Goal: Task Accomplishment & Management: Book appointment/travel/reservation

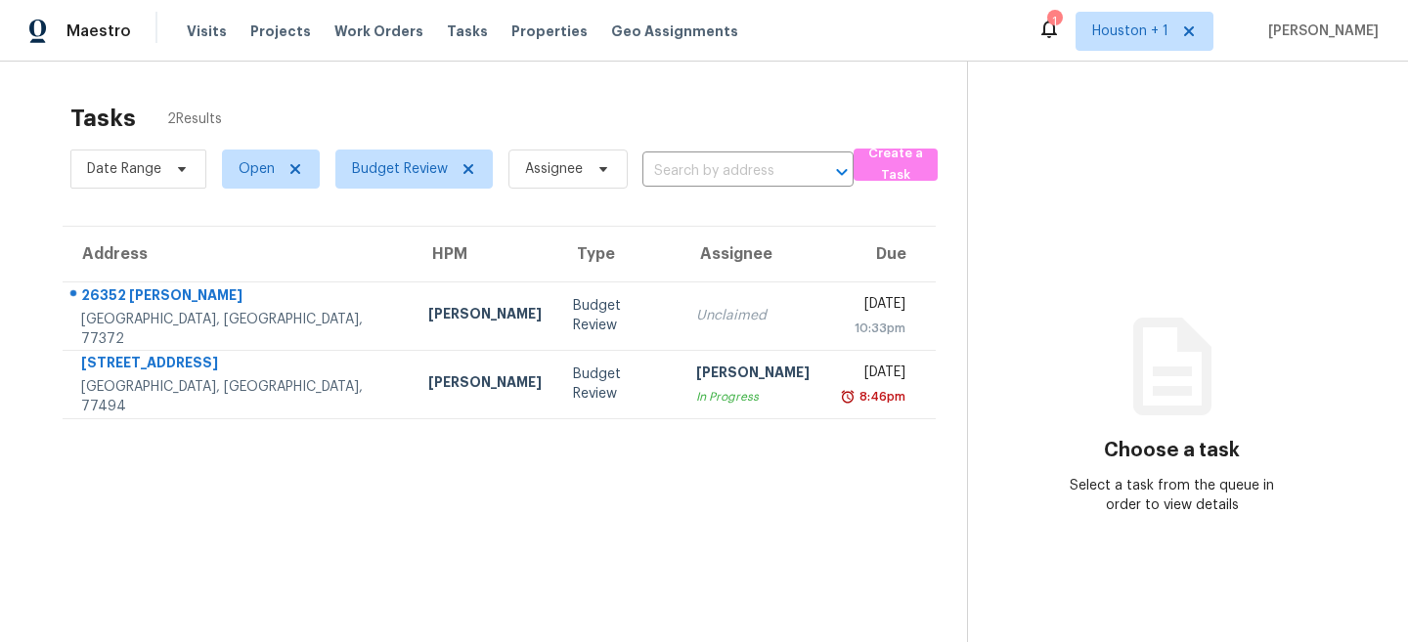
click at [329, 569] on section "Tasks 2 Results Date Range Open Budget Review Assignee ​ Create a Task Address …" at bounding box center [499, 398] width 936 height 611
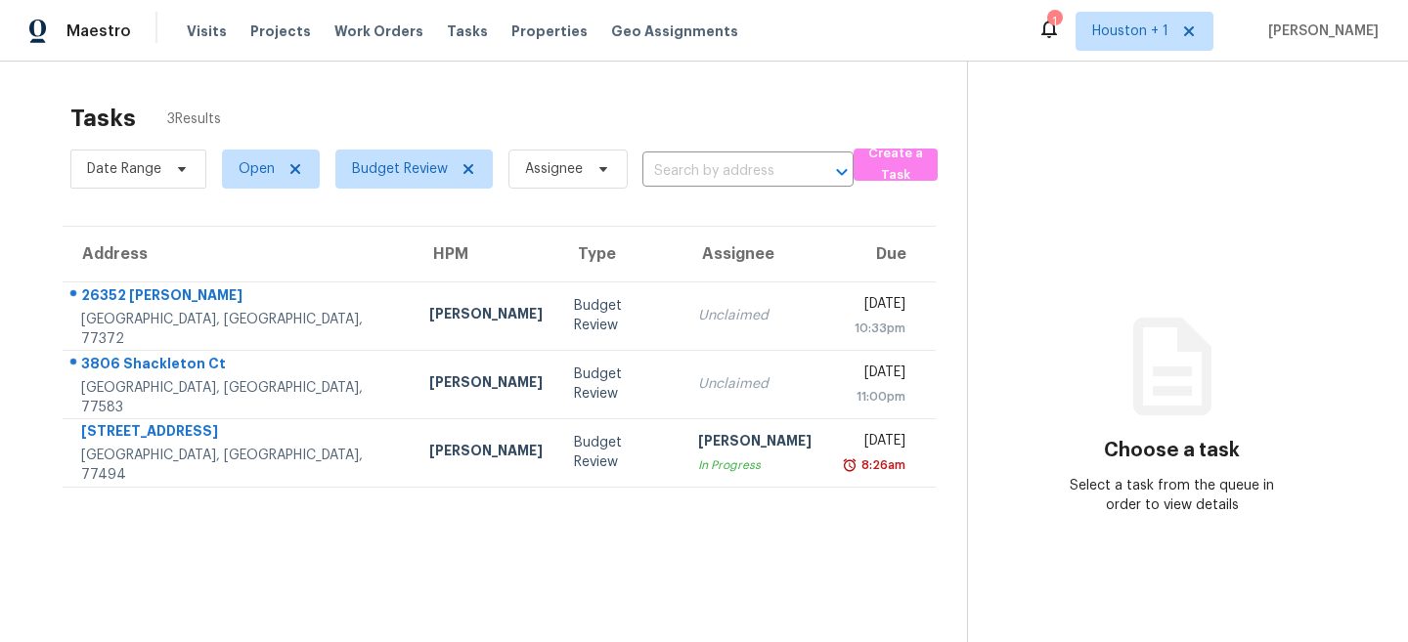
click at [955, 31] on div "Maestro Visits Projects Work Orders Tasks Properties Geo Assignments 1 Houston …" at bounding box center [704, 31] width 1408 height 62
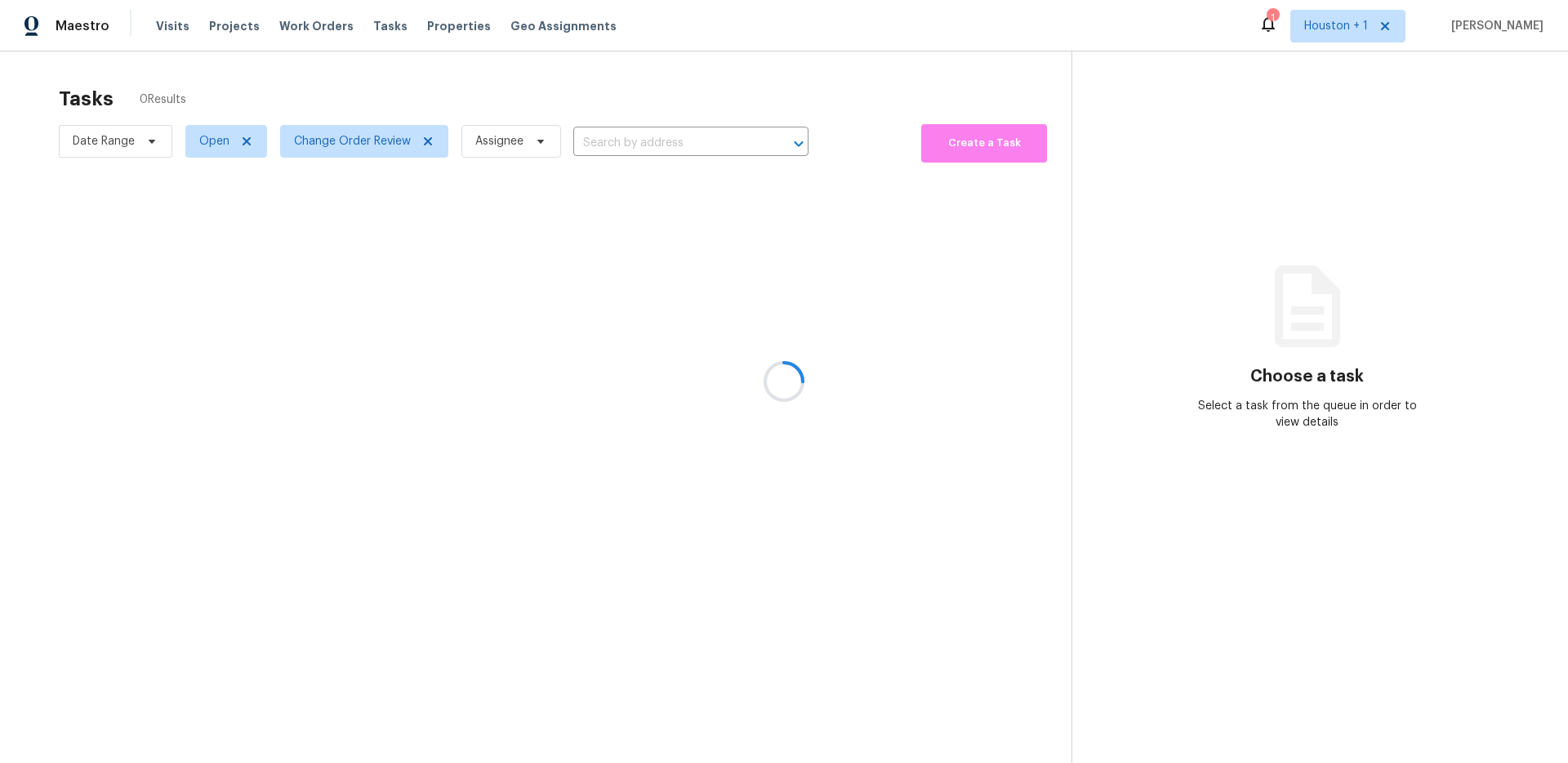
click at [419, 73] on div at bounding box center [784, 381] width 1568 height 763
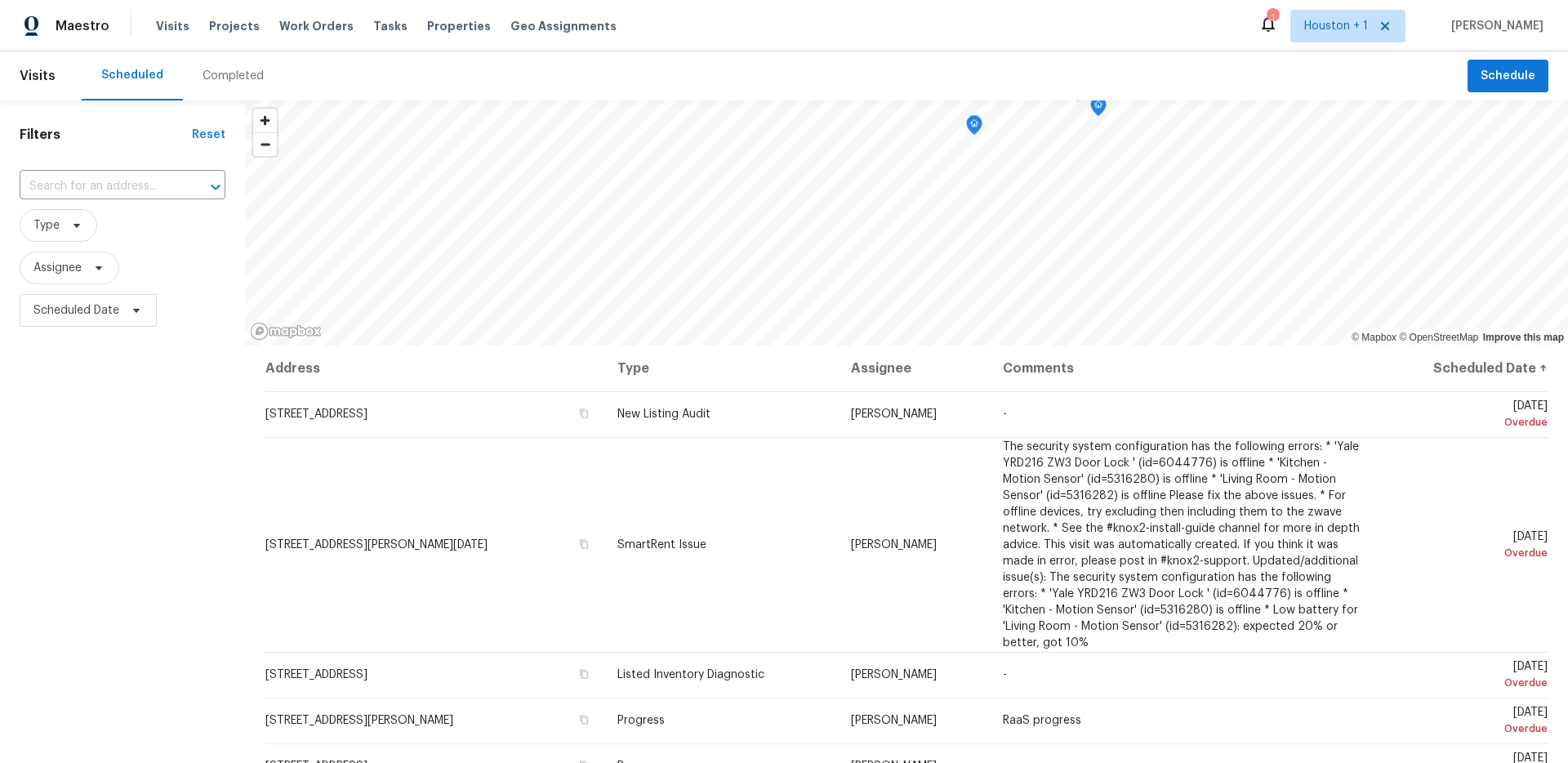
click at [1498, 95] on header "Visits Scheduled Completed Schedule" at bounding box center [784, 76] width 1568 height 49
click at [1499, 79] on span "Schedule" at bounding box center [1508, 76] width 55 height 20
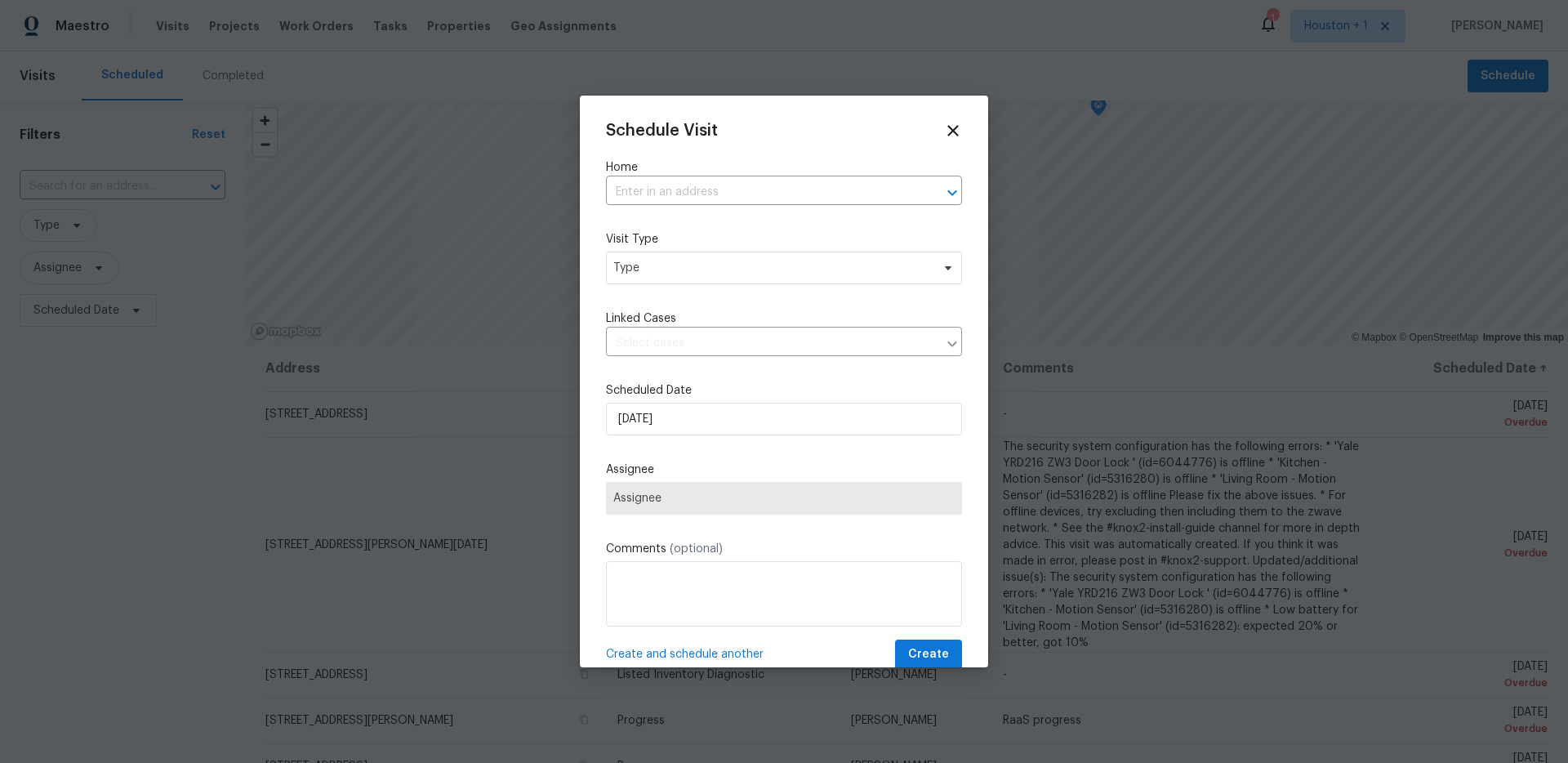
click at [790, 214] on div "Schedule Visit Home ​ Visit Type Type Linked Cases ​ Scheduled Date [DATE] Assi…" at bounding box center [784, 396] width 356 height 548
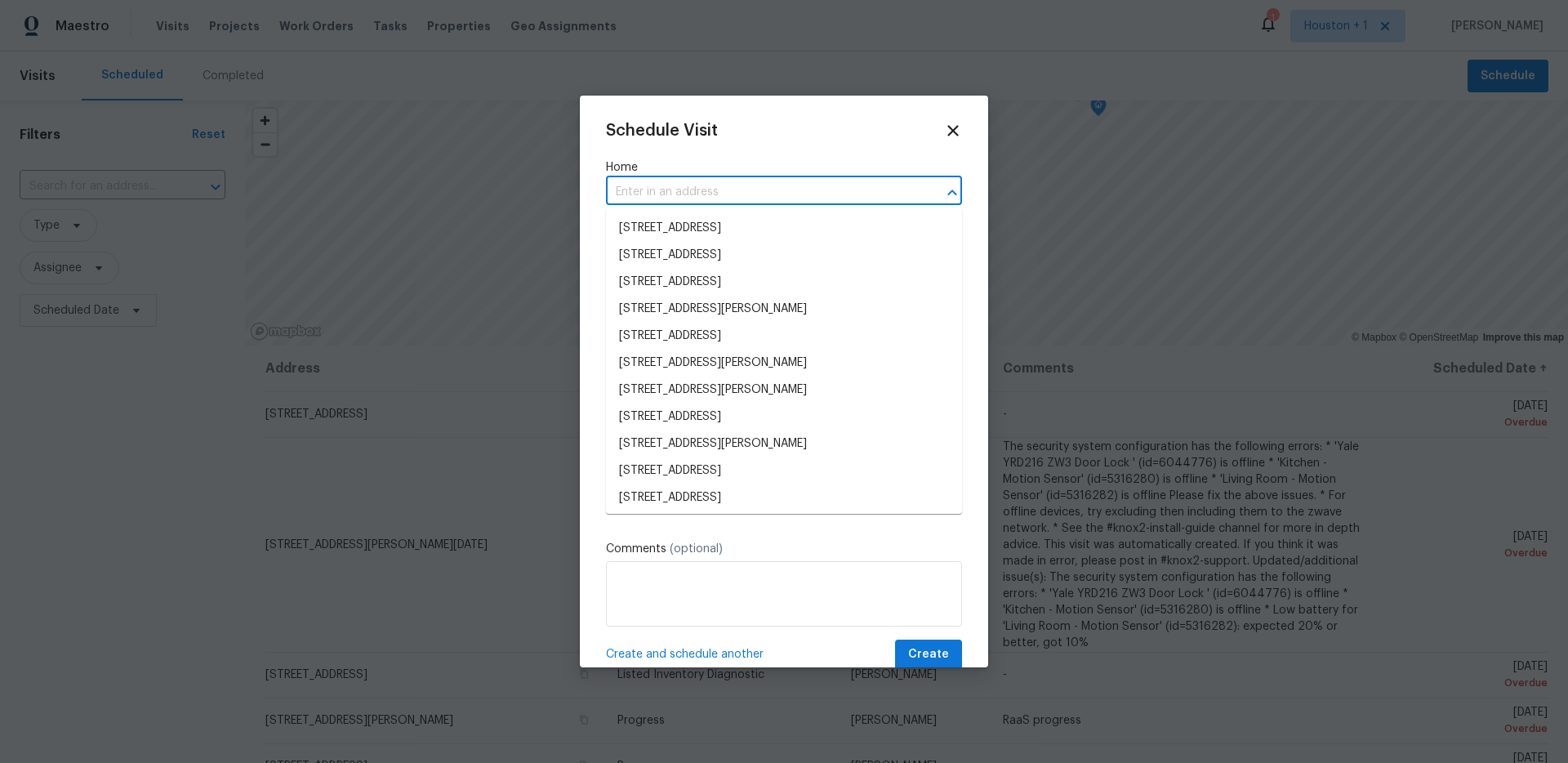
click at [774, 202] on input "text" at bounding box center [761, 192] width 311 height 25
paste input "[STREET_ADDRESS]"
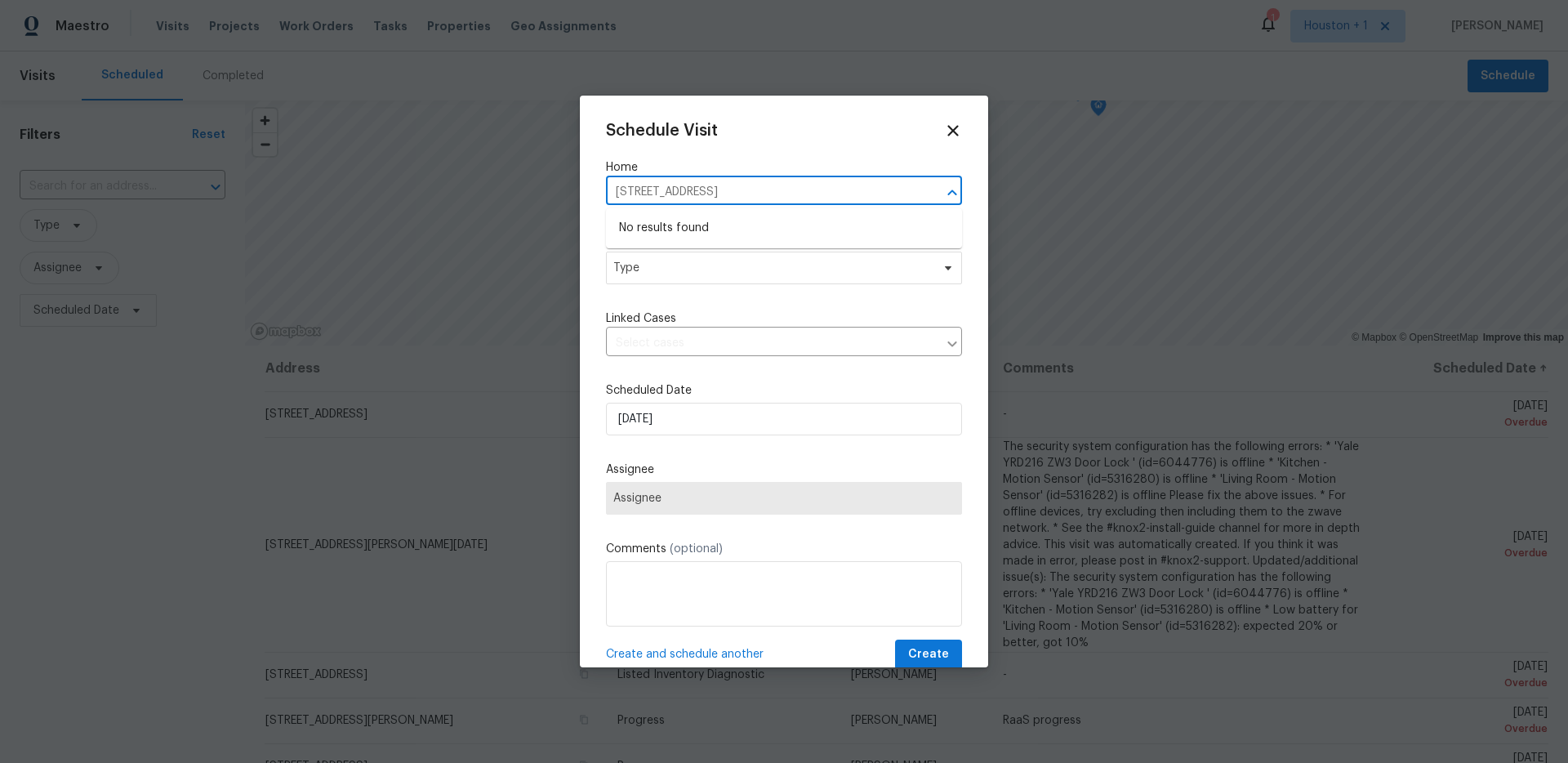
type input "[STREET_ADDRESS]"
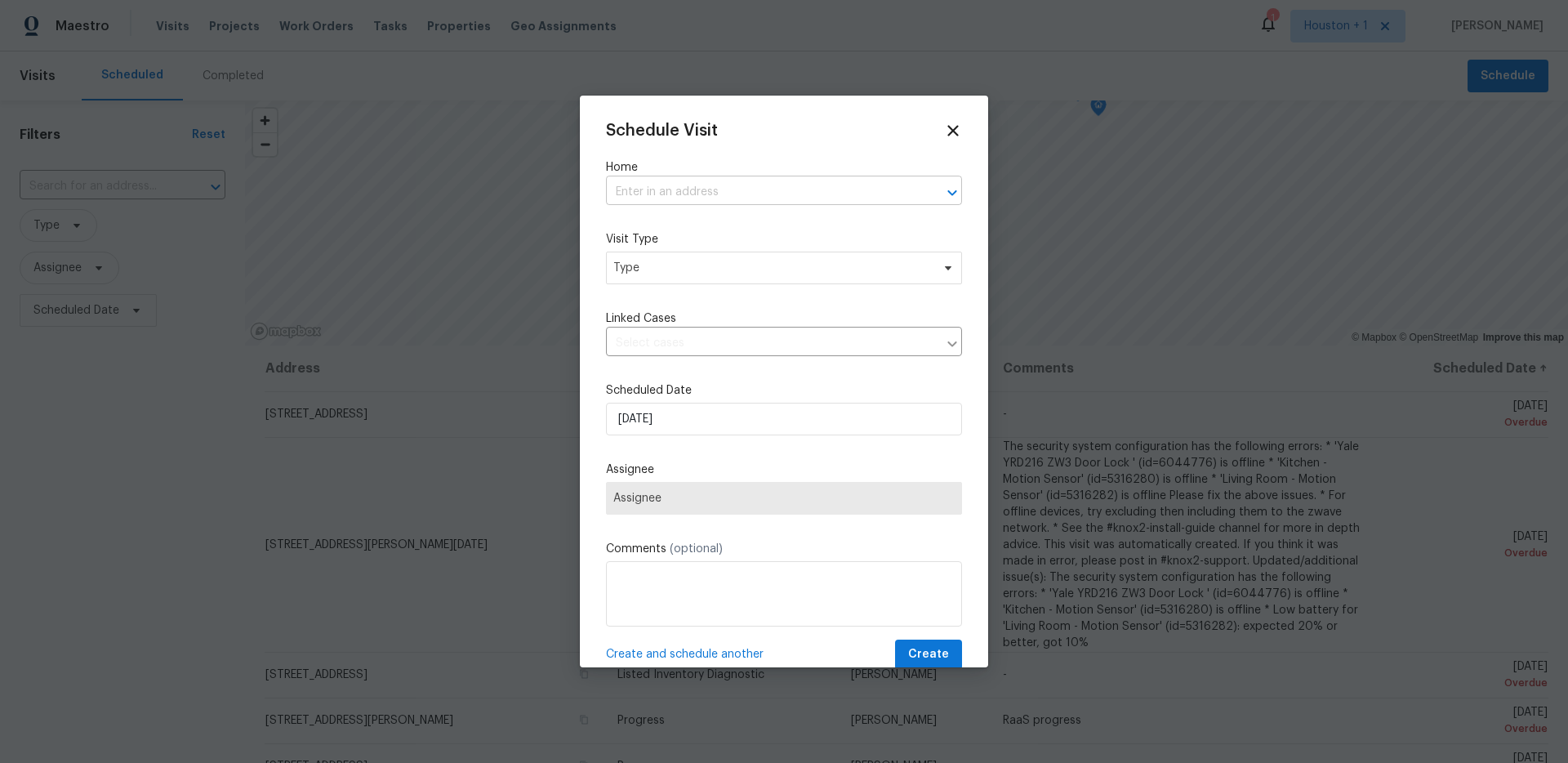
click at [736, 184] on input "text" at bounding box center [761, 192] width 311 height 25
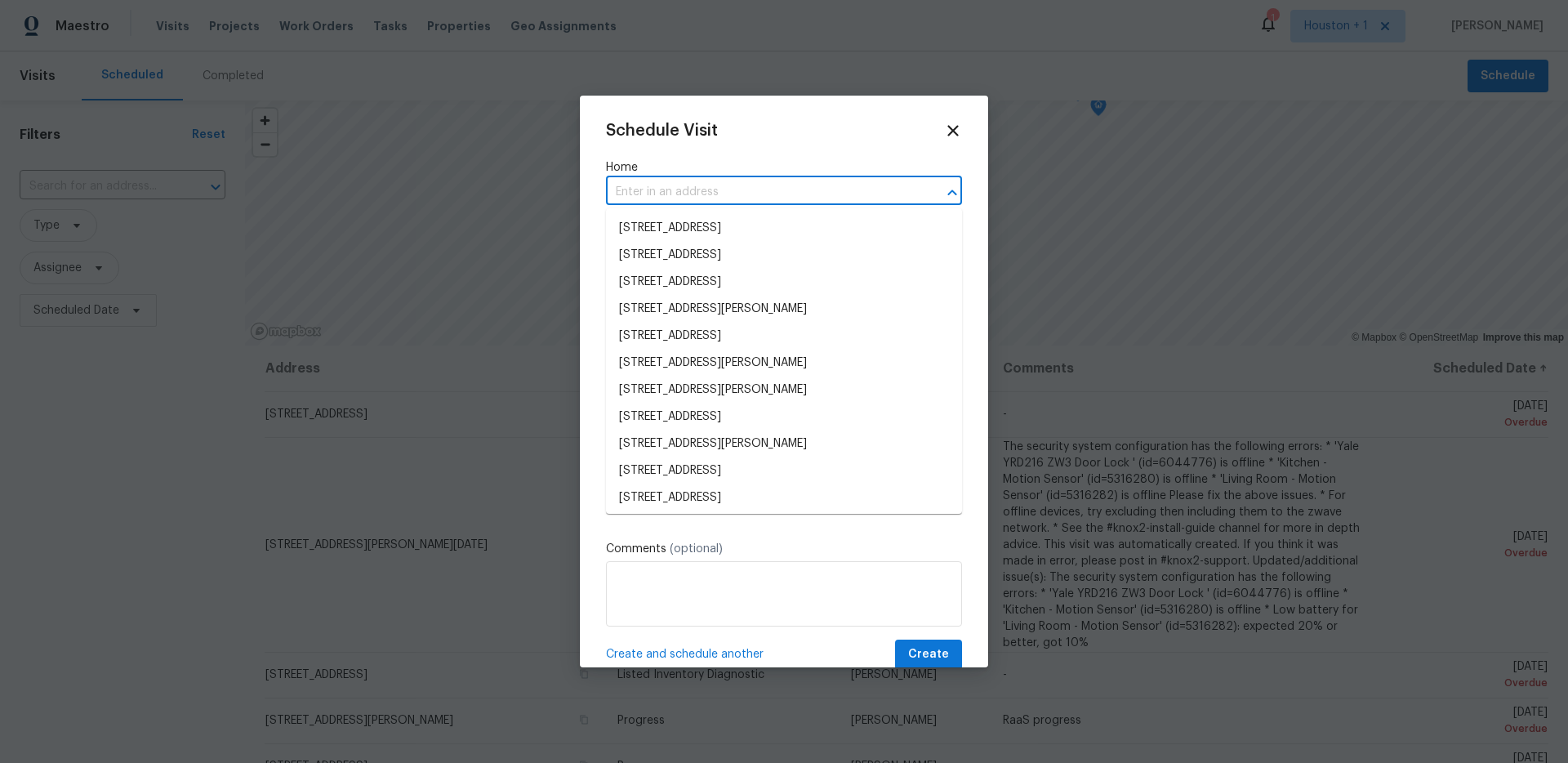
paste input "[STREET_ADDRESS]"
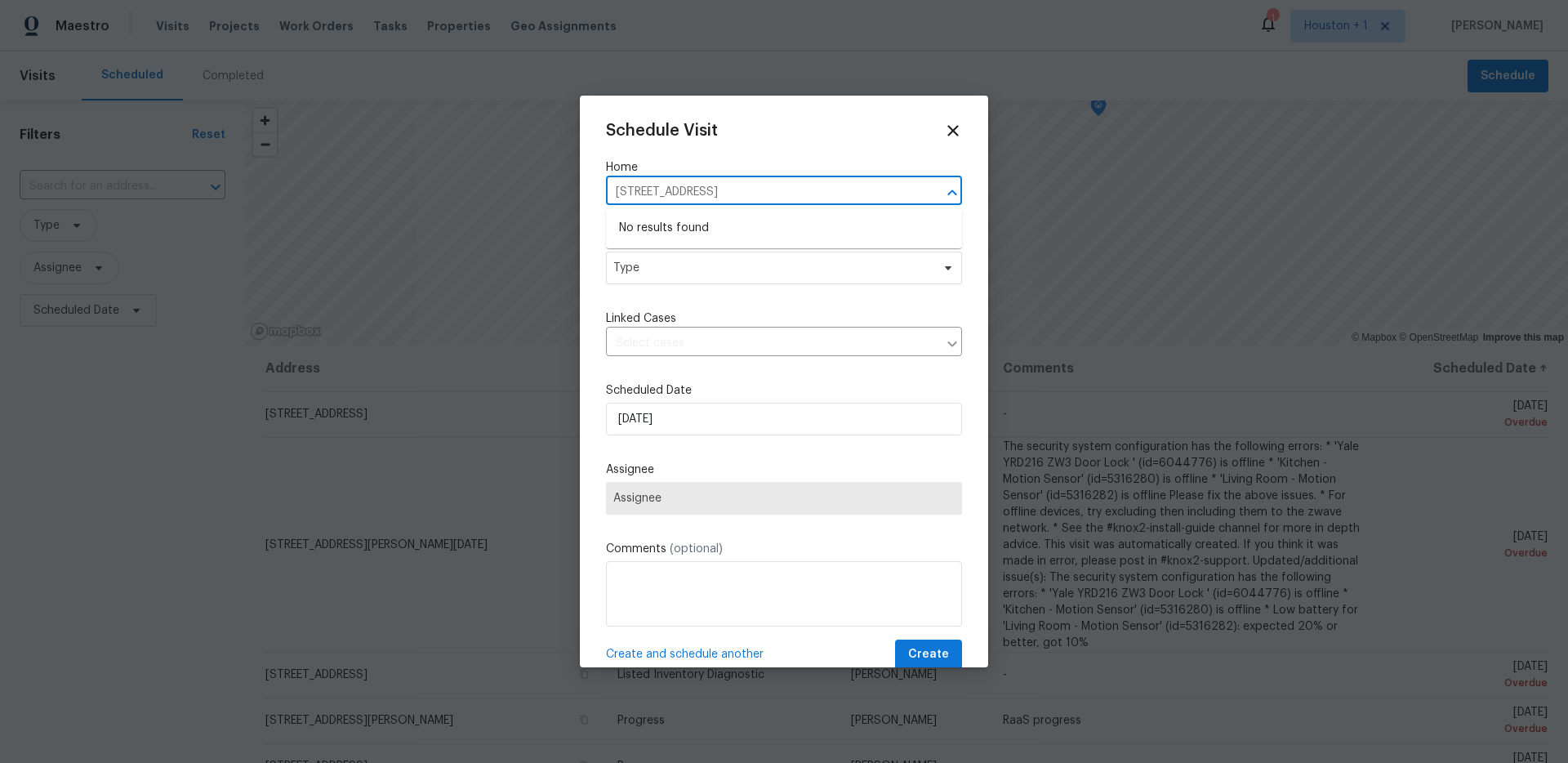
drag, startPoint x: 712, startPoint y: 192, endPoint x: 992, endPoint y: 237, distance: 283.6
click at [992, 237] on div "Schedule Visit Home [STREET_ADDRESS] ​ Visit Type Type Linked Cases ​ Scheduled…" at bounding box center [784, 381] width 1568 height 763
type input "8726 Bentongrove ln"
click at [634, 227] on li "[STREET_ADDRESS]" at bounding box center [784, 228] width 356 height 27
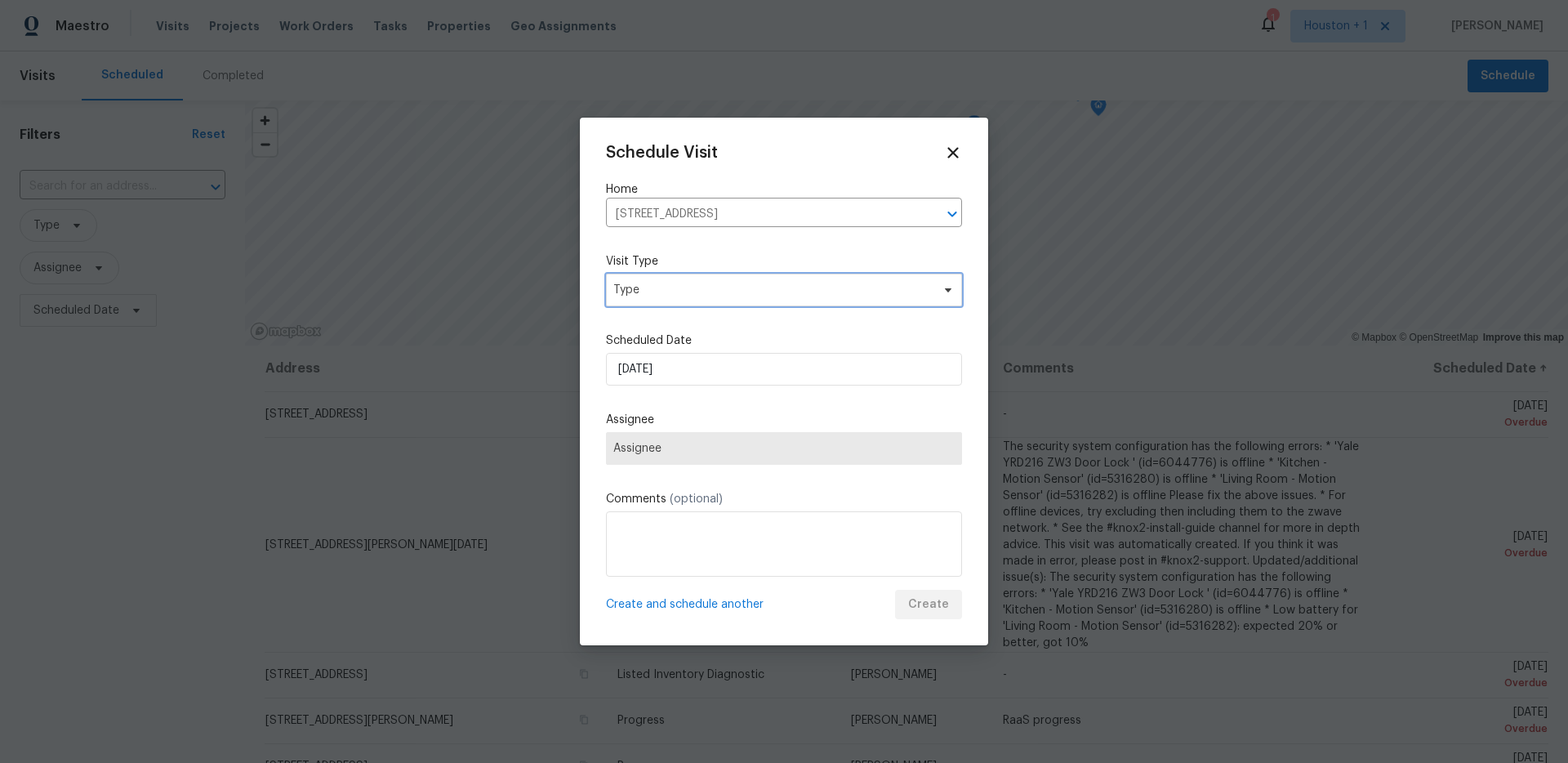
click at [632, 282] on span "Type" at bounding box center [784, 290] width 356 height 33
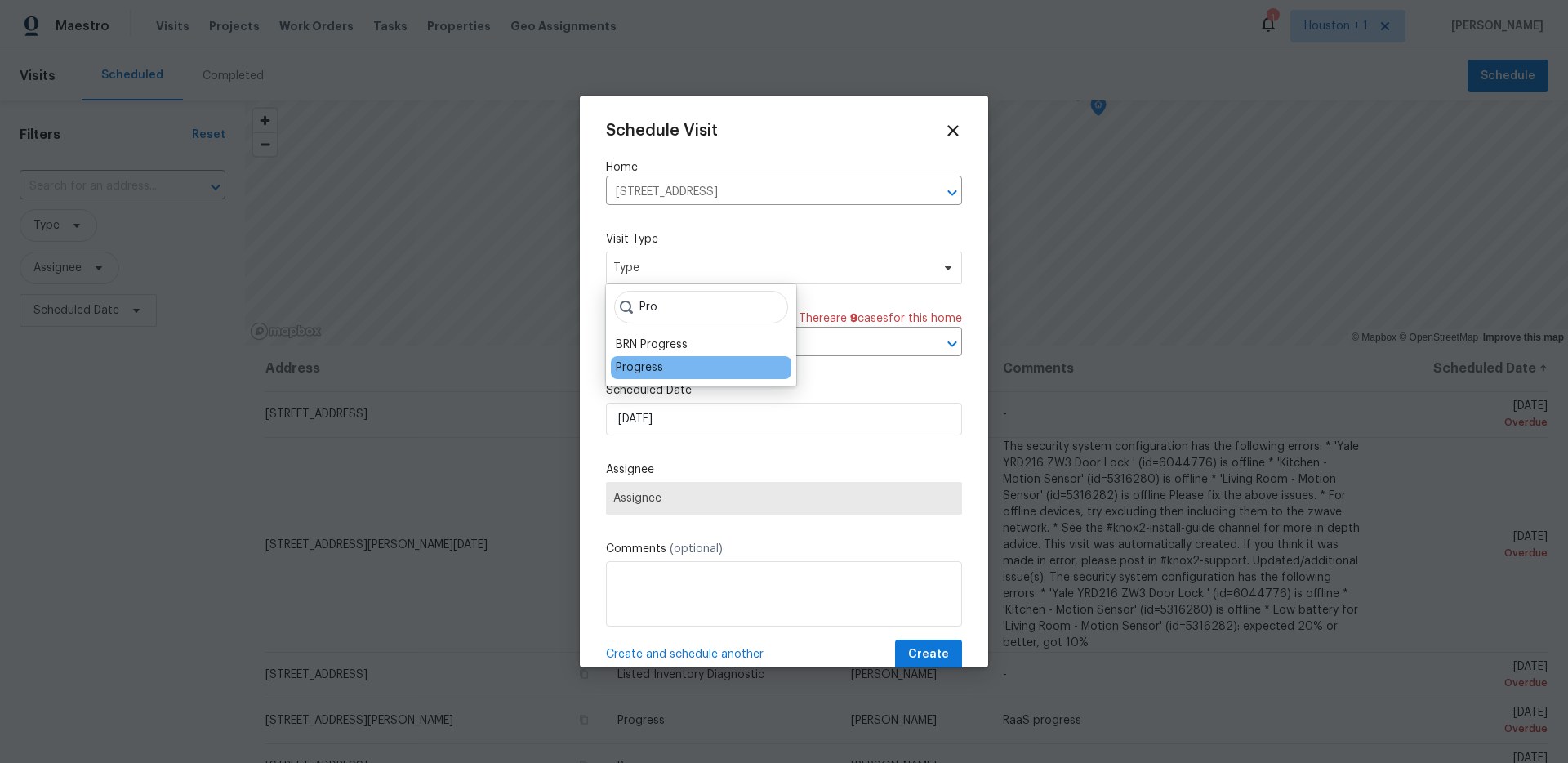
type input "Pro"
click at [640, 370] on div "Progress" at bounding box center [639, 368] width 48 height 17
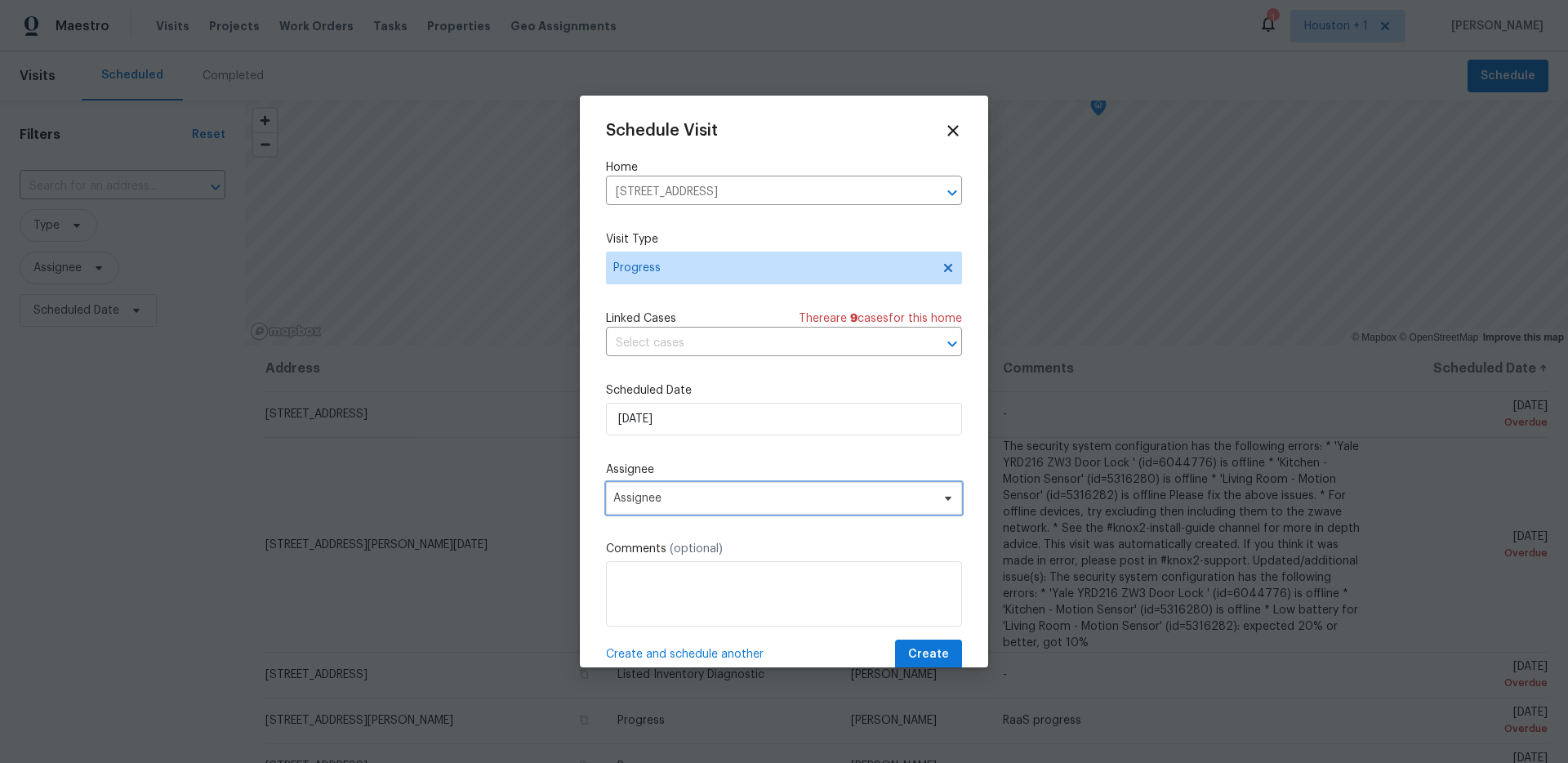
click at [735, 506] on span "Assignee" at bounding box center [784, 498] width 356 height 33
type input "[PERSON_NAME]"
click at [701, 591] on div "[PERSON_NAME]" at bounding box center [701, 588] width 180 height 23
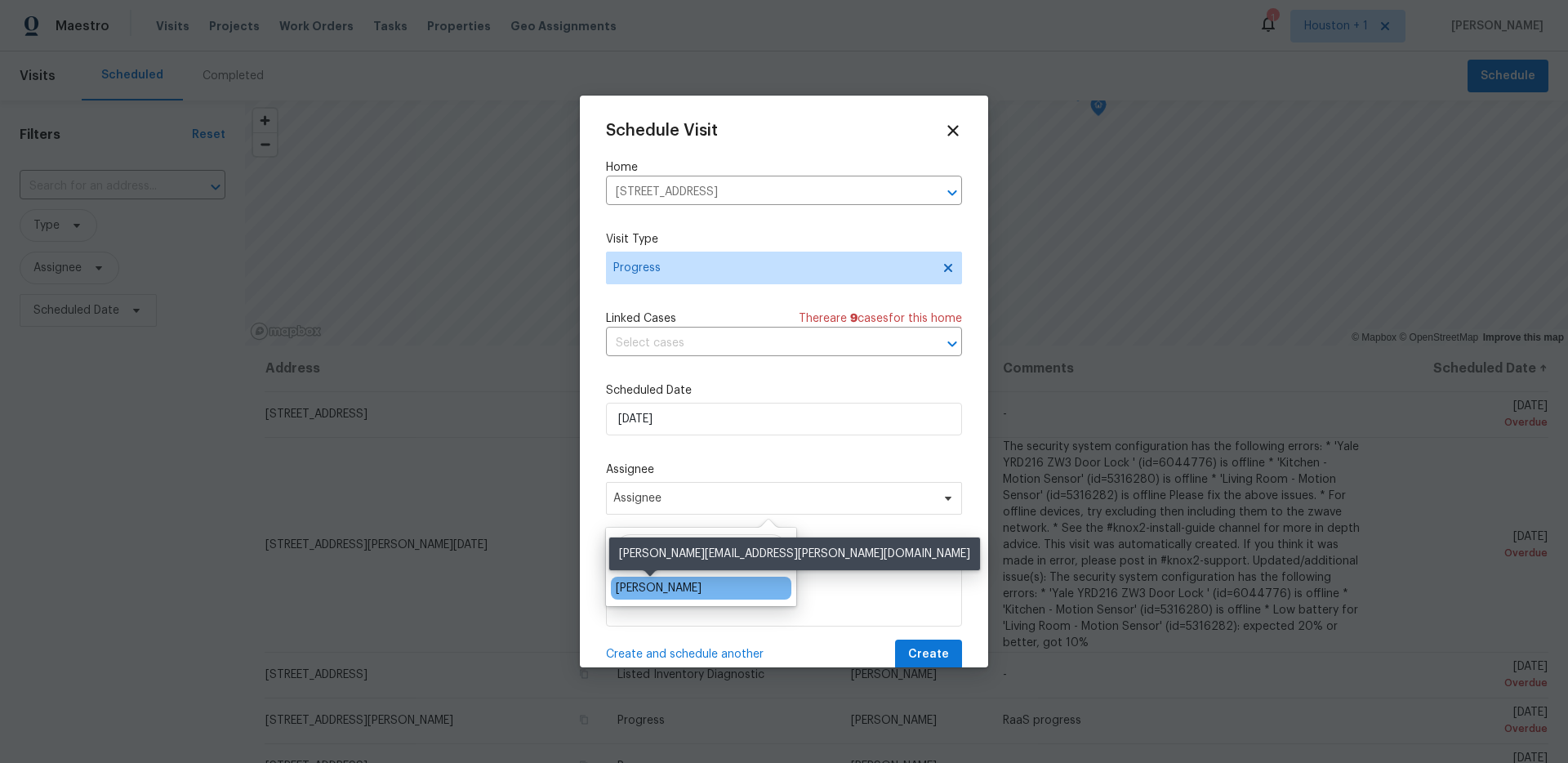
click at [678, 591] on div "[PERSON_NAME]" at bounding box center [658, 588] width 86 height 17
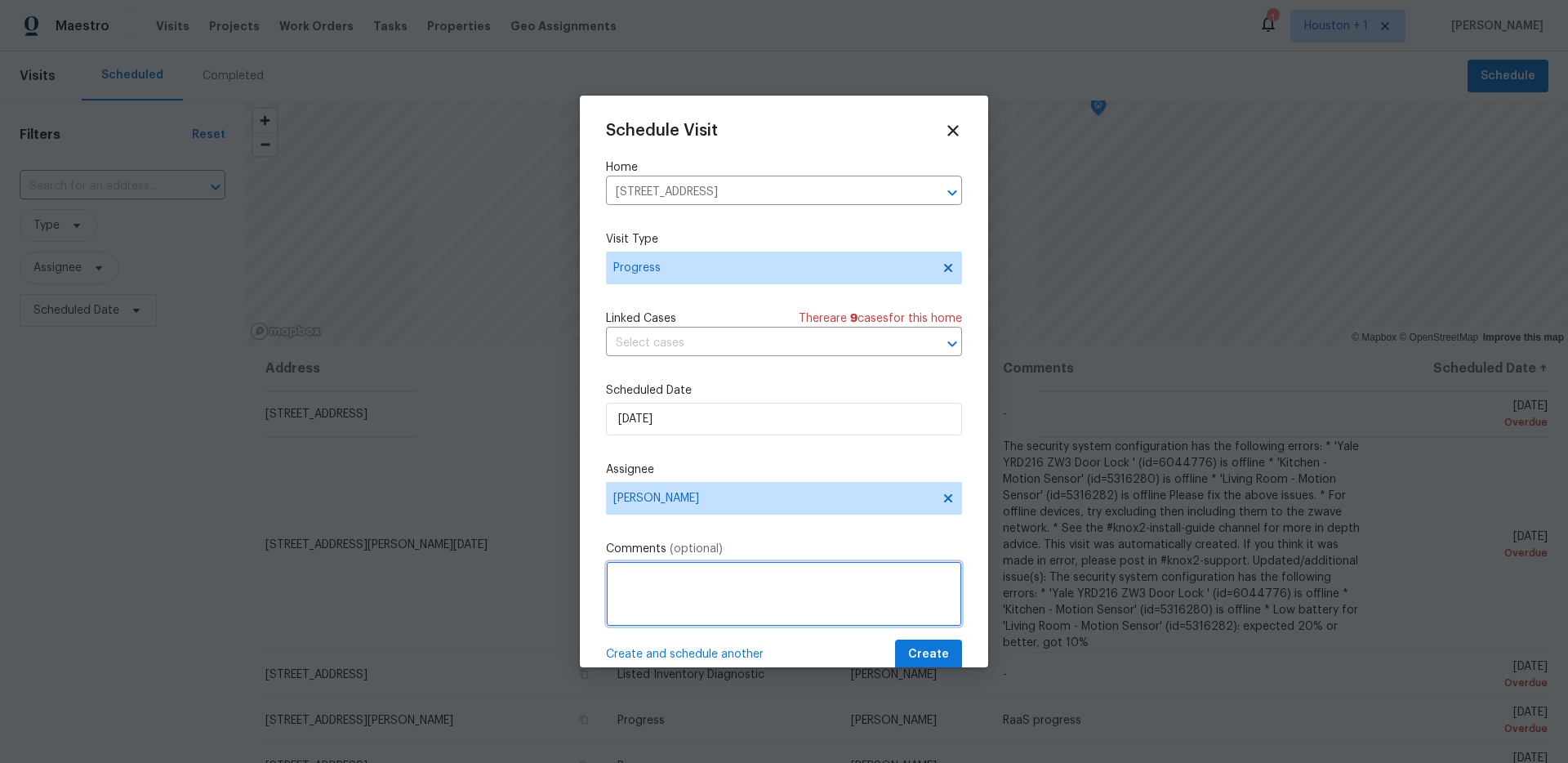
click at [682, 594] on textarea at bounding box center [784, 594] width 356 height 65
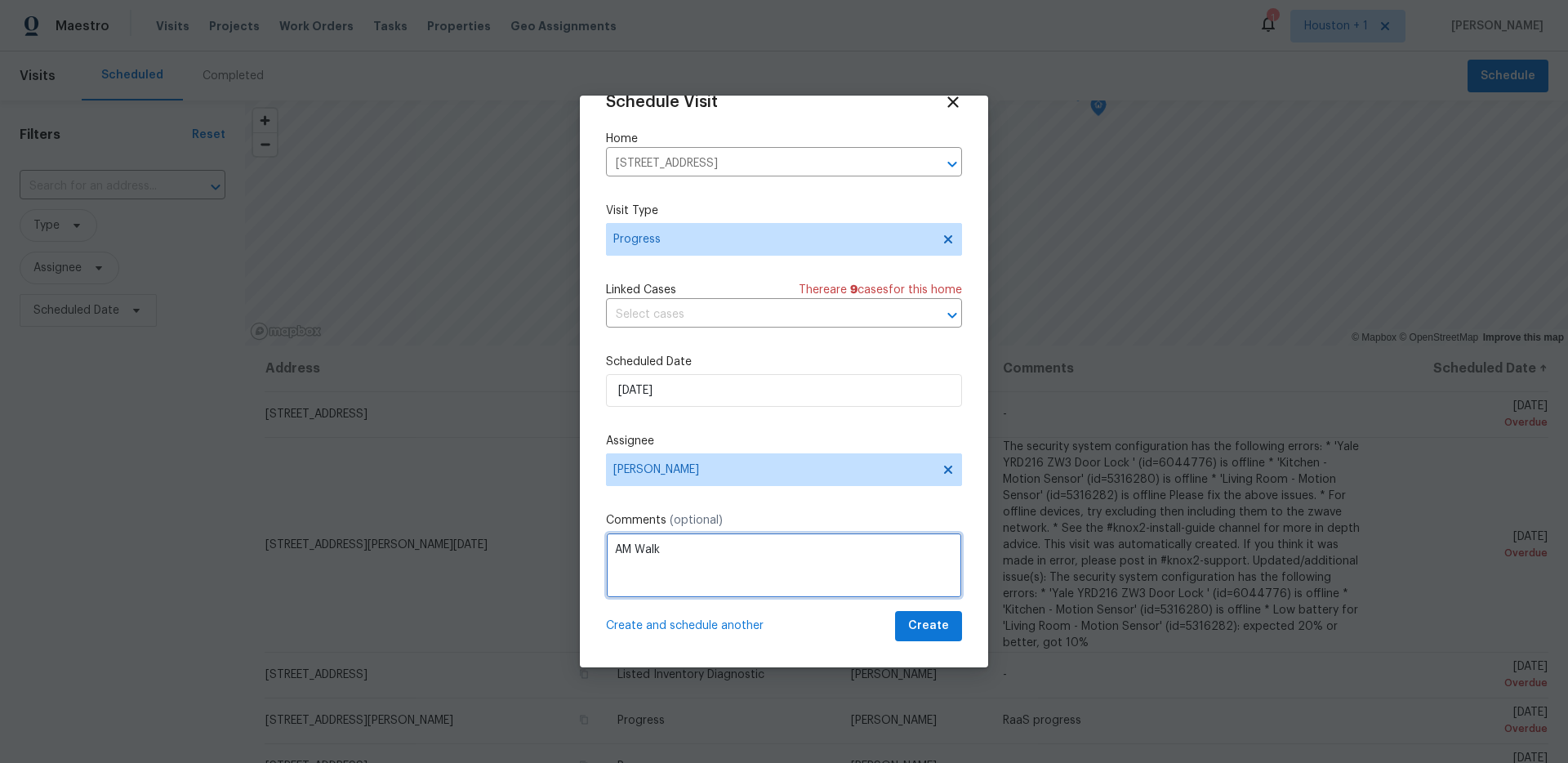
type textarea "AM Walk"
click at [945, 618] on span "Create" at bounding box center [928, 626] width 41 height 20
